Goal: Information Seeking & Learning: Find specific fact

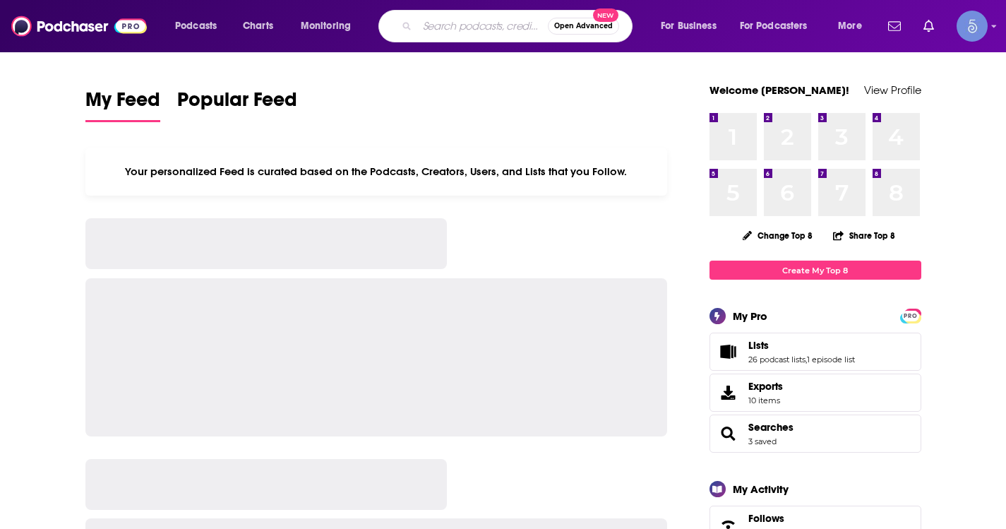
click at [444, 29] on input "Search podcasts, credits, & more..." at bounding box center [482, 26] width 131 height 23
type input "[PERSON_NAME]"
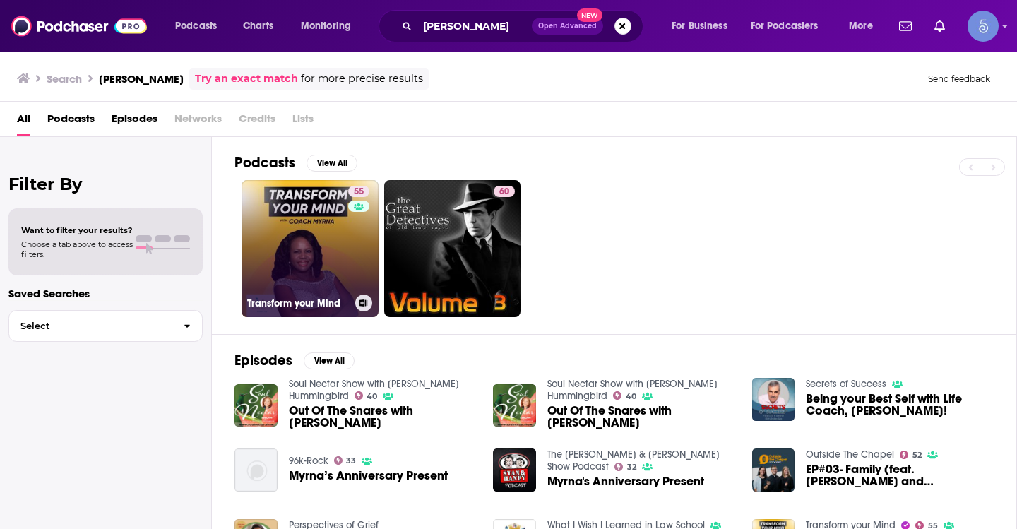
click at [319, 240] on link "55 Transform your Mind" at bounding box center [310, 248] width 137 height 137
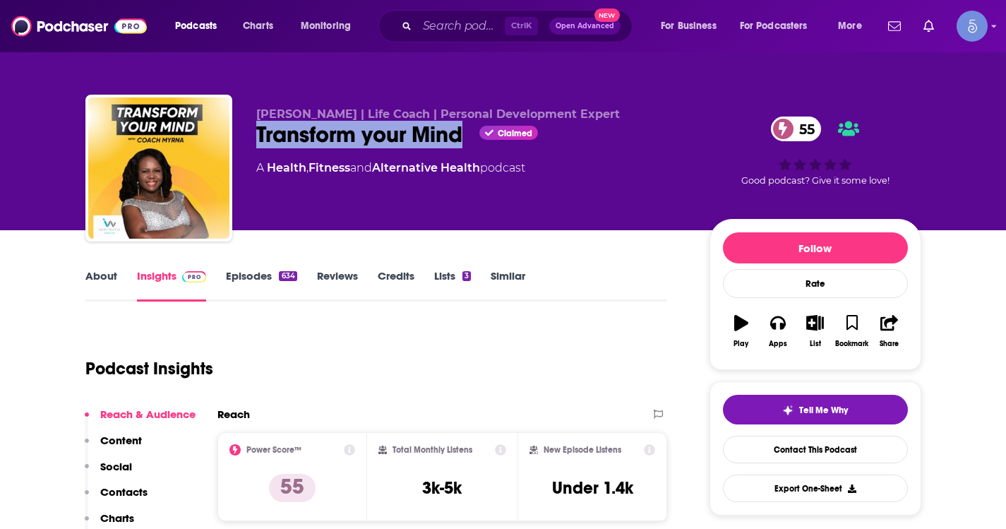
drag, startPoint x: 249, startPoint y: 135, endPoint x: 467, endPoint y: 131, distance: 217.6
click at [467, 131] on div "[PERSON_NAME] | Life Coach | Personal Development Expert Transform your Mind Cl…" at bounding box center [503, 171] width 836 height 153
copy h2 "Transform your Mind"
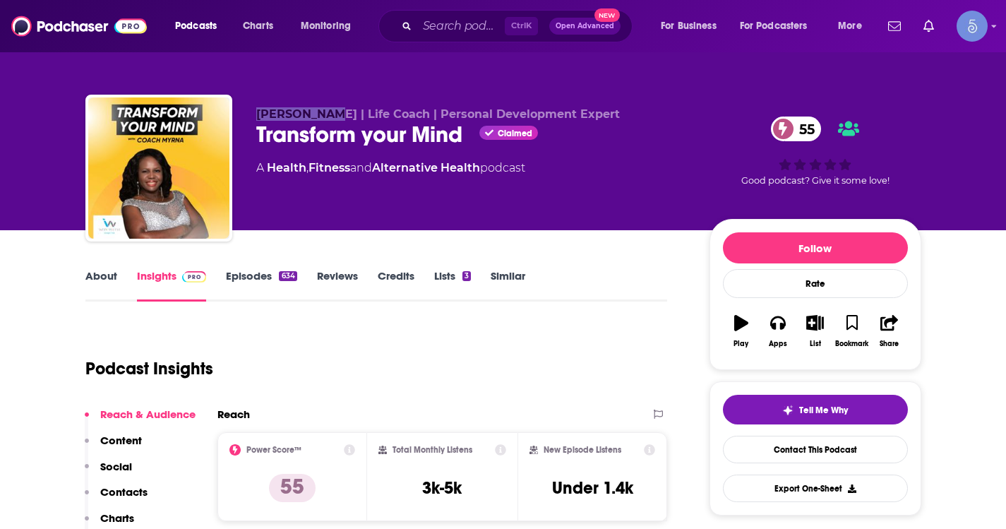
drag, startPoint x: 254, startPoint y: 109, endPoint x: 334, endPoint y: 112, distance: 79.8
click at [334, 112] on div "[PERSON_NAME] | Life Coach | Personal Development Expert Transform your Mind Cl…" at bounding box center [503, 171] width 836 height 153
copy span "[PERSON_NAME]"
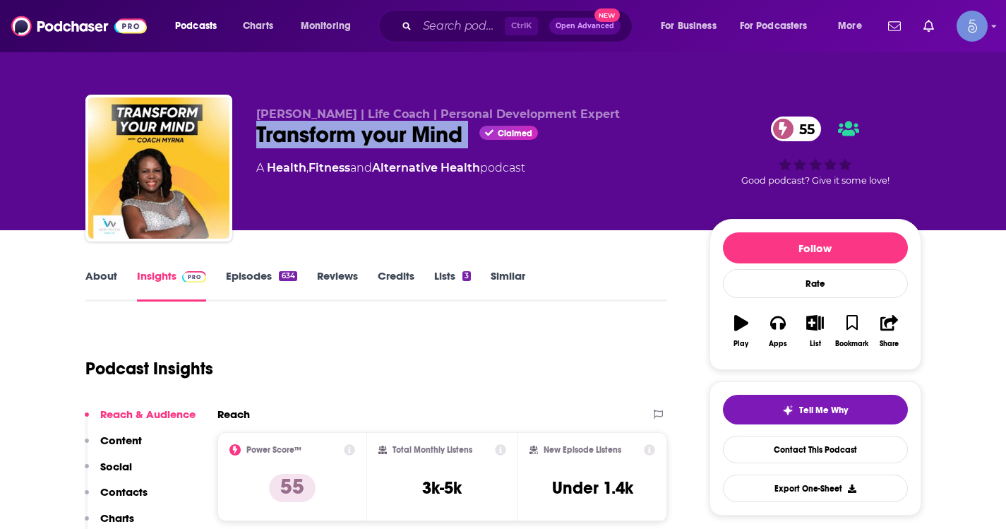
drag, startPoint x: 470, startPoint y: 126, endPoint x: 255, endPoint y: 138, distance: 215.7
click at [255, 138] on div "[PERSON_NAME] | Life Coach | Personal Development Expert Transform your Mind Cl…" at bounding box center [503, 171] width 836 height 153
copy div "Transform your Mind"
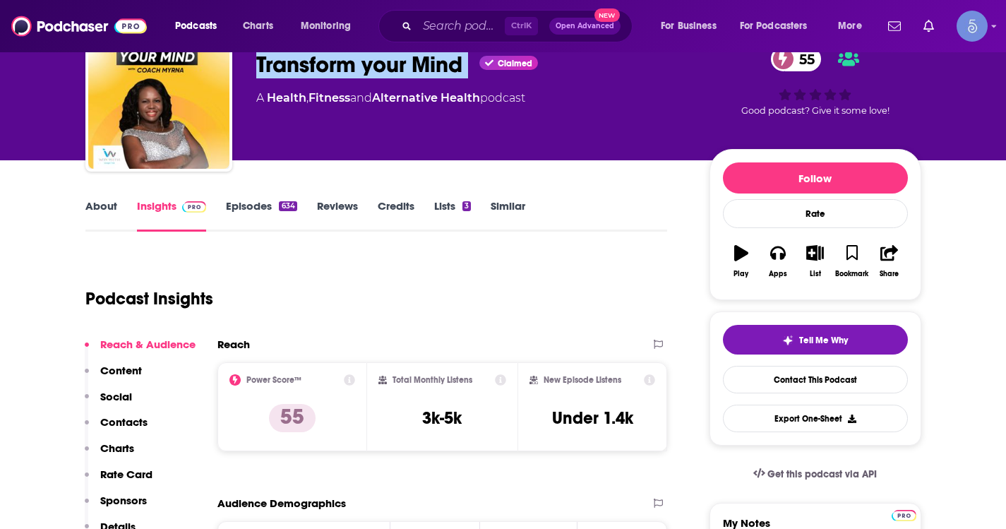
scroll to position [71, 0]
